Goal: Complete application form

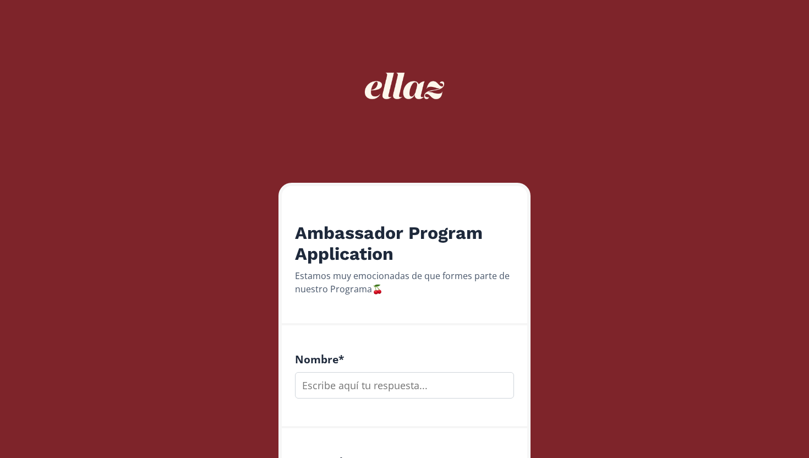
click at [387, 393] on input "text" at bounding box center [404, 385] width 219 height 26
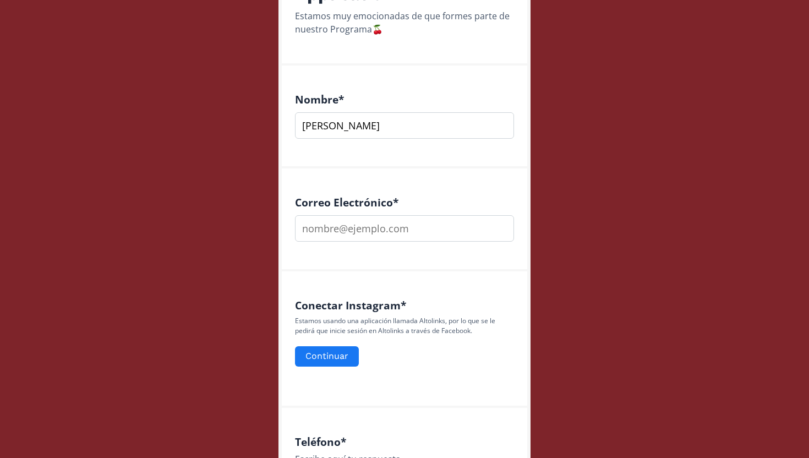
scroll to position [269, 0]
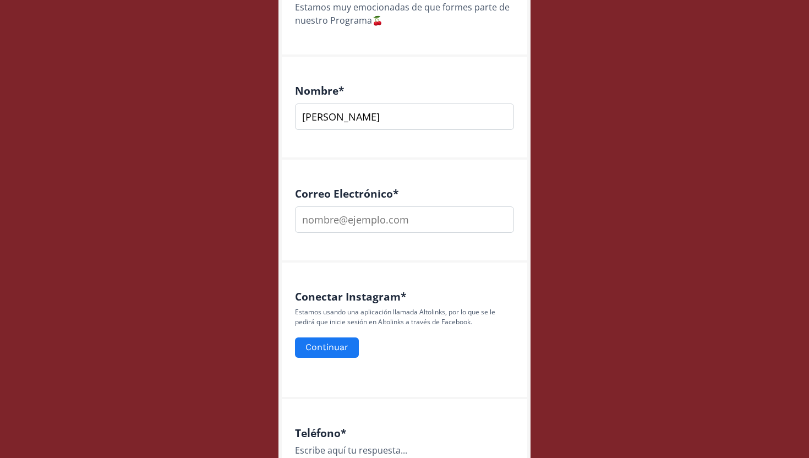
type input "[PERSON_NAME]"
click at [380, 218] on input "email" at bounding box center [404, 219] width 219 height 26
type input "[EMAIL_ADDRESS][DOMAIN_NAME]"
click at [342, 346] on button "Continuar" at bounding box center [326, 348] width 67 height 24
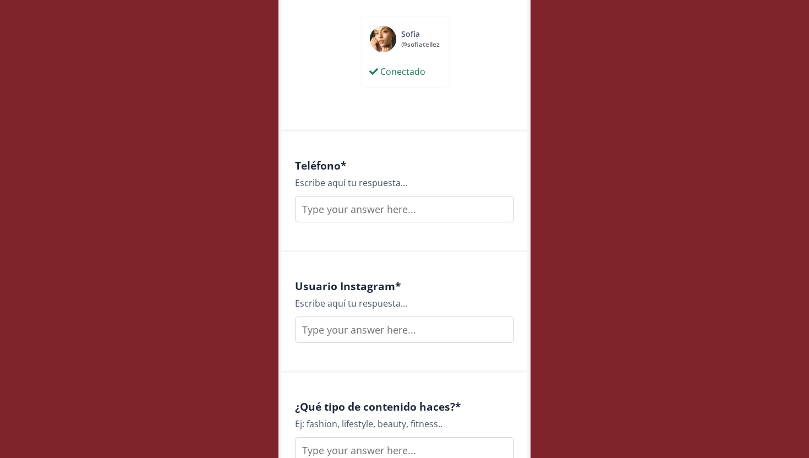
scroll to position [583, 0]
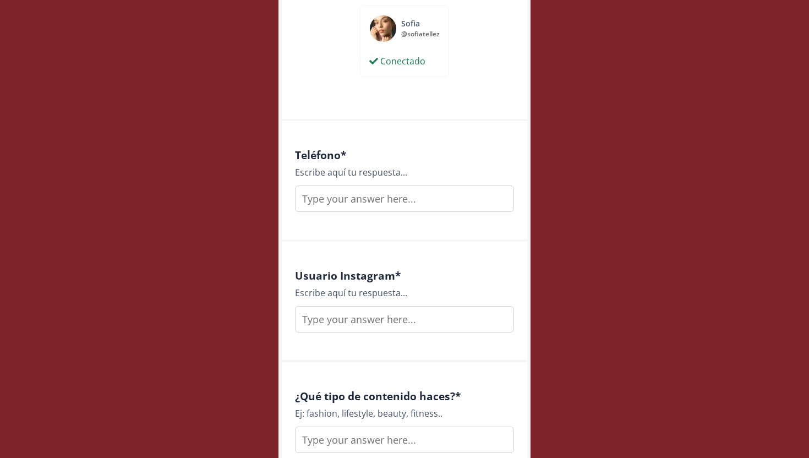
click at [395, 207] on input "text" at bounding box center [404, 198] width 219 height 26
type input "8712113206"
click at [401, 319] on input "text" at bounding box center [404, 319] width 219 height 26
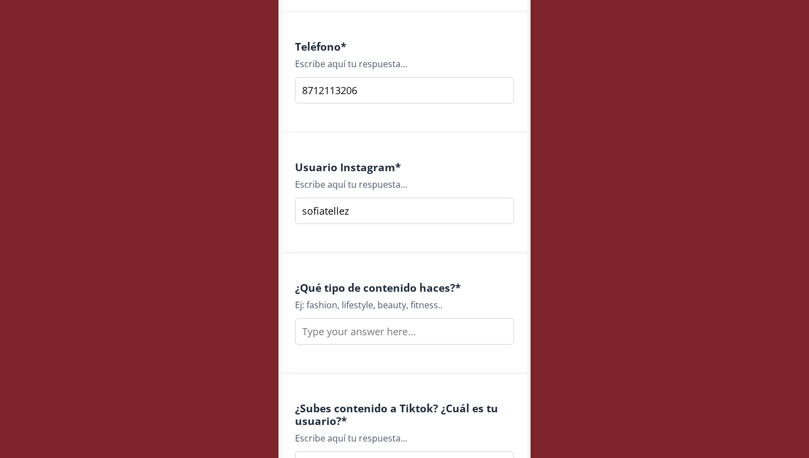
scroll to position [703, 0]
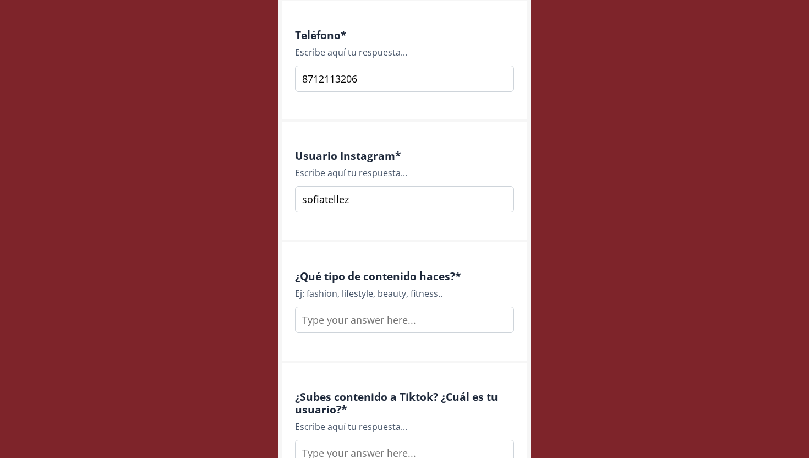
type input "sofiatellez"
click at [417, 326] on input "text" at bounding box center [404, 320] width 219 height 26
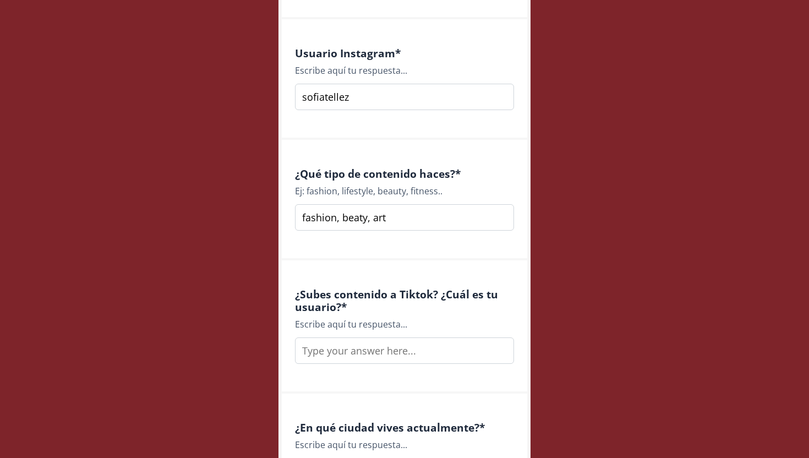
scroll to position [808, 0]
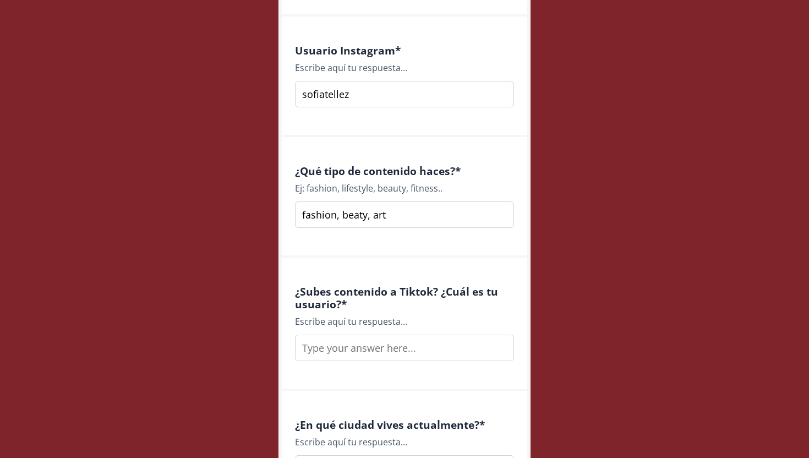
click at [357, 217] on input "fashion, beaty, art" at bounding box center [404, 214] width 219 height 26
type input "fashion, beauty, art"
click at [414, 354] on input "text" at bounding box center [404, 348] width 219 height 26
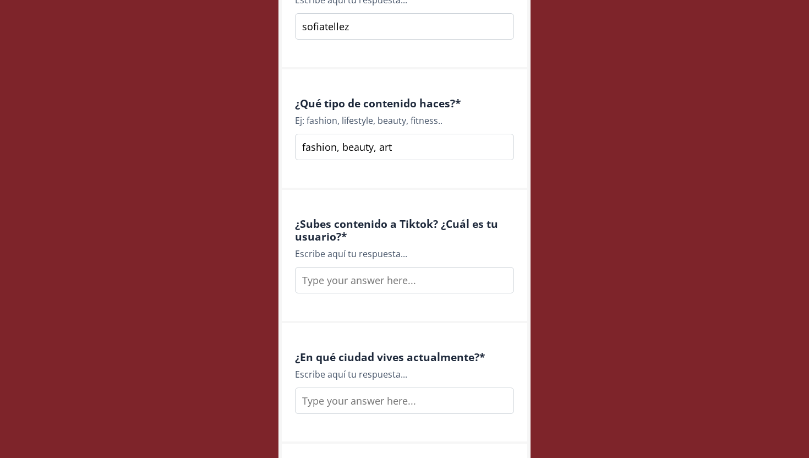
scroll to position [898, 0]
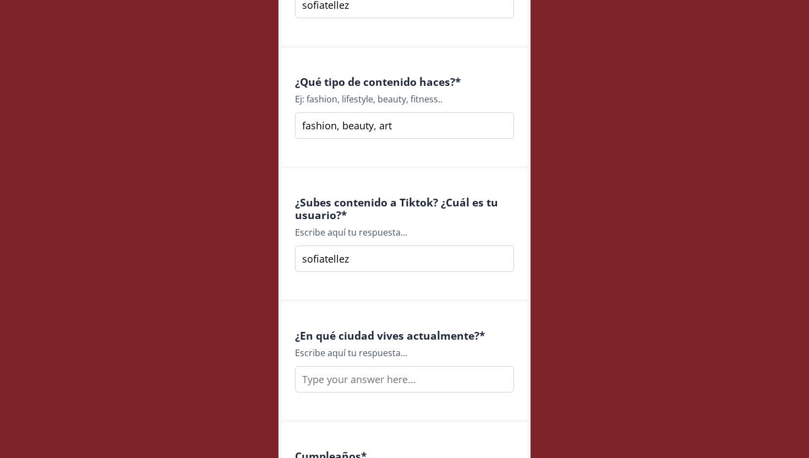
type input "sofiatellez"
click at [385, 382] on input "text" at bounding box center [404, 379] width 219 height 26
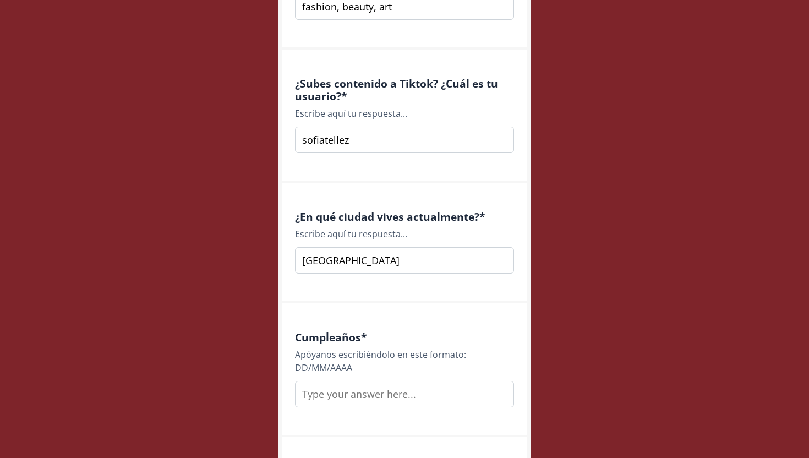
scroll to position [1051, 0]
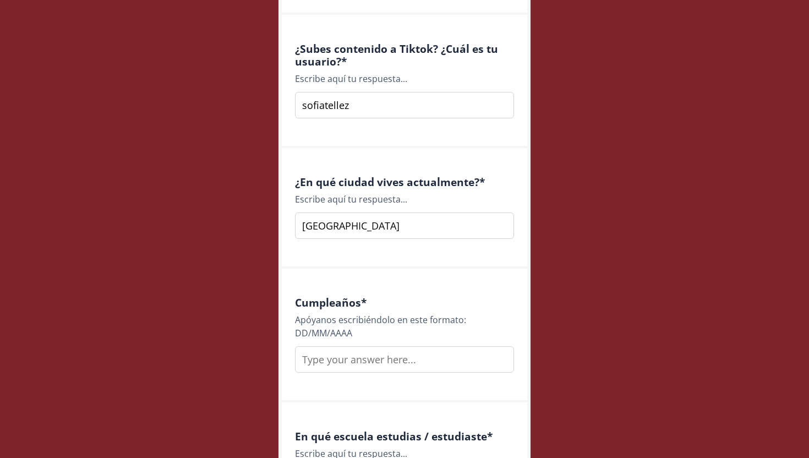
type input "[GEOGRAPHIC_DATA]"
click at [392, 356] on input "text" at bounding box center [404, 359] width 219 height 26
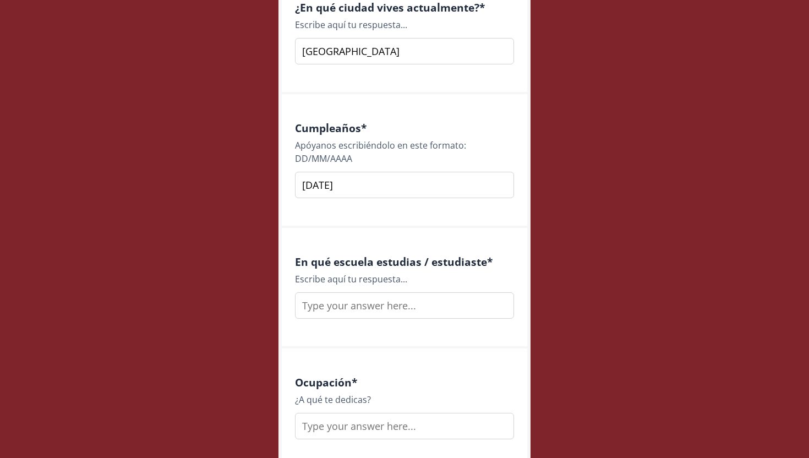
scroll to position [1241, 0]
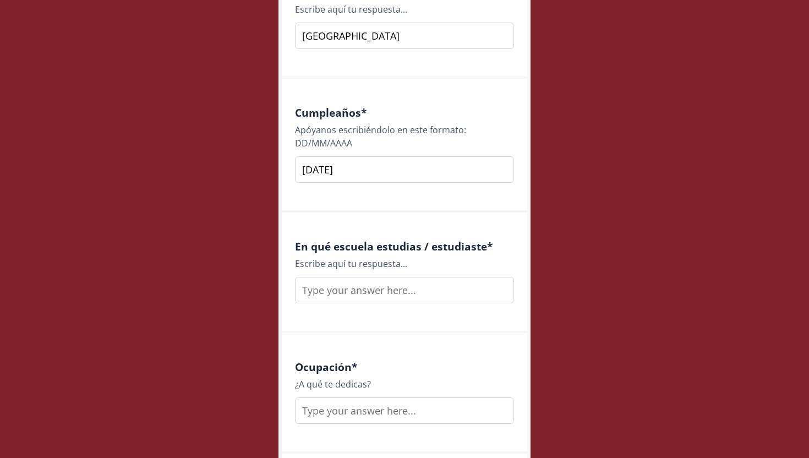
type input "[DATE]"
click at [386, 292] on input "text" at bounding box center [404, 290] width 219 height 26
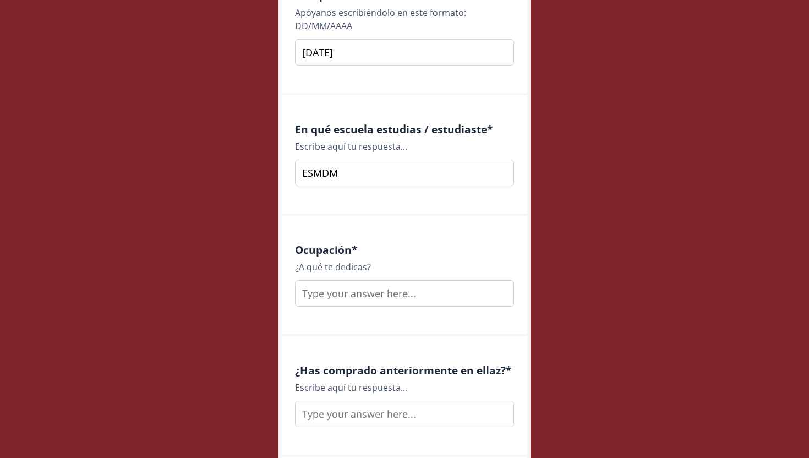
scroll to position [1360, 0]
type input "ESMDM"
click at [389, 294] on input "text" at bounding box center [404, 291] width 219 height 26
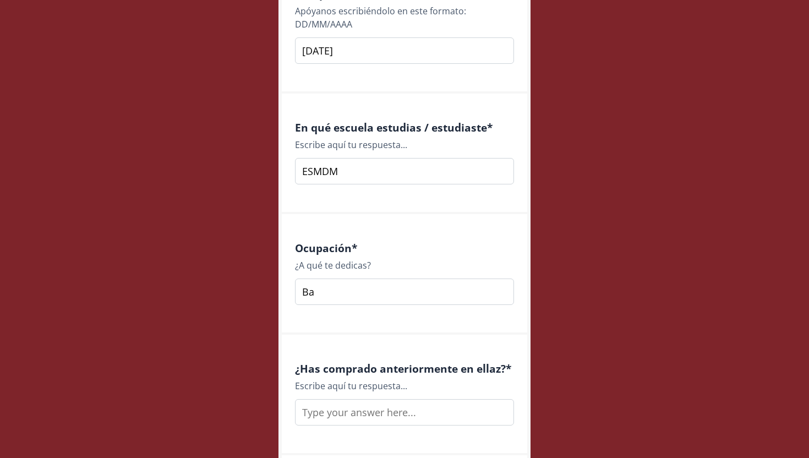
type input "B"
type input "A"
type input "Coreografa, bailarina profesional, docente de danza, modelo"
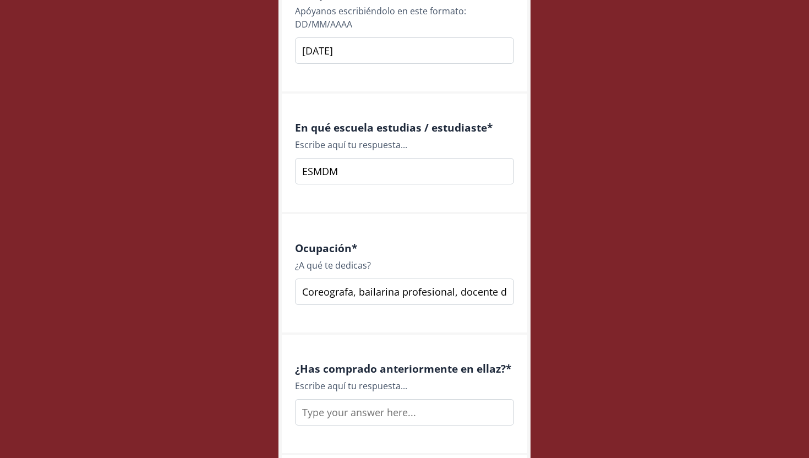
click at [435, 274] on div "Ocupación * ¿A qué te dedicas? Coreografa, bailarina profesional, docente de da…" at bounding box center [404, 273] width 219 height 63
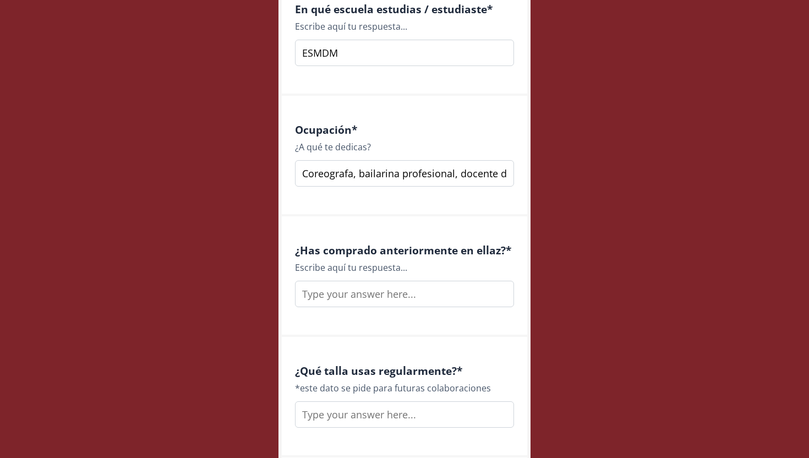
scroll to position [1479, 0]
click at [383, 296] on input "text" at bounding box center [404, 293] width 219 height 26
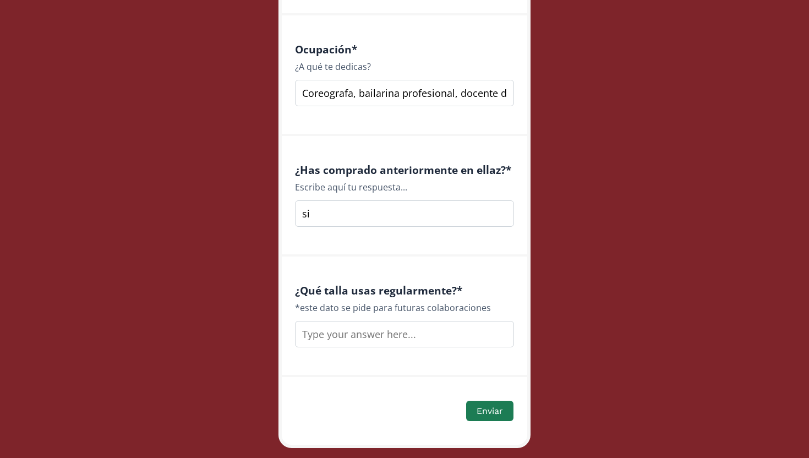
scroll to position [1560, 0]
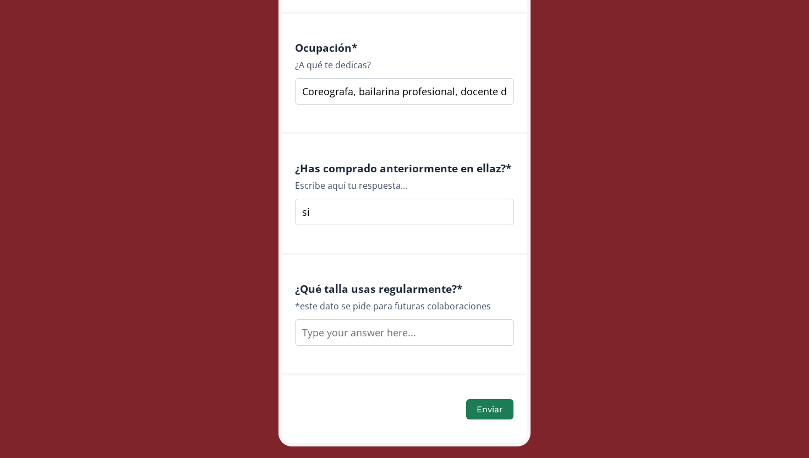
type input "si"
click at [393, 337] on input "text" at bounding box center [404, 332] width 219 height 26
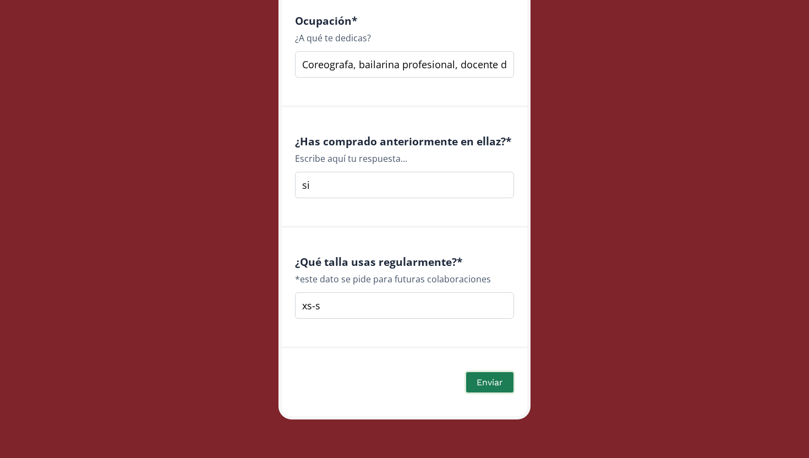
type input "xs-s"
click at [491, 388] on button "Enviar" at bounding box center [489, 382] width 51 height 24
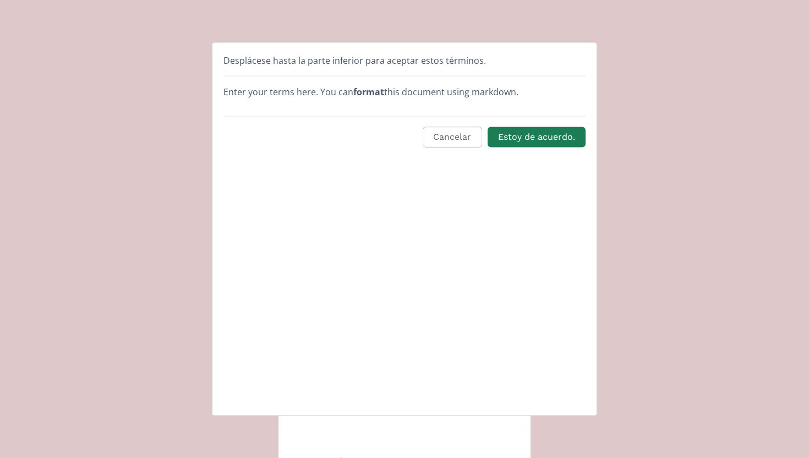
scroll to position [0, 0]
click at [538, 136] on button "Estoy de acuerdo." at bounding box center [536, 137] width 101 height 24
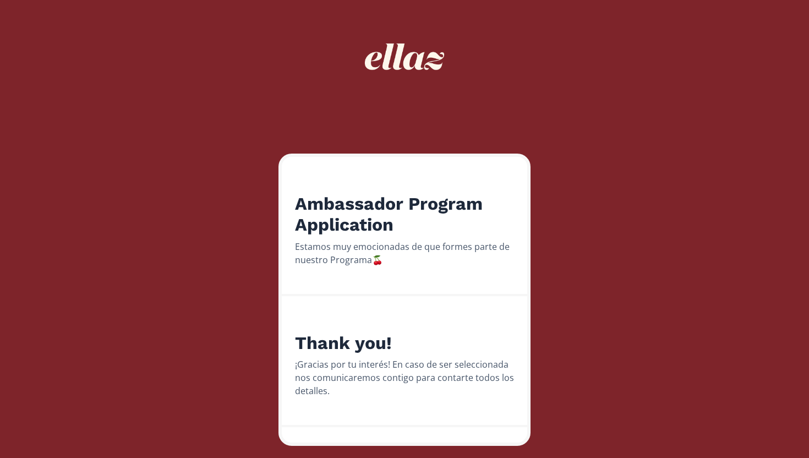
scroll to position [56, 0]
